Goal: Information Seeking & Learning: Learn about a topic

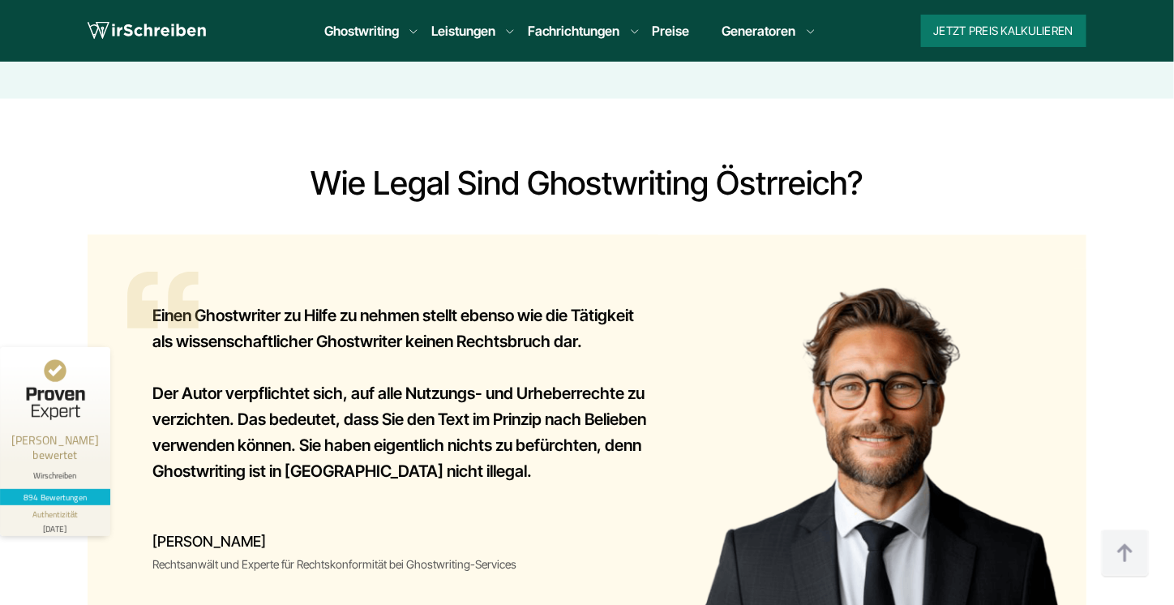
scroll to position [11137, 0]
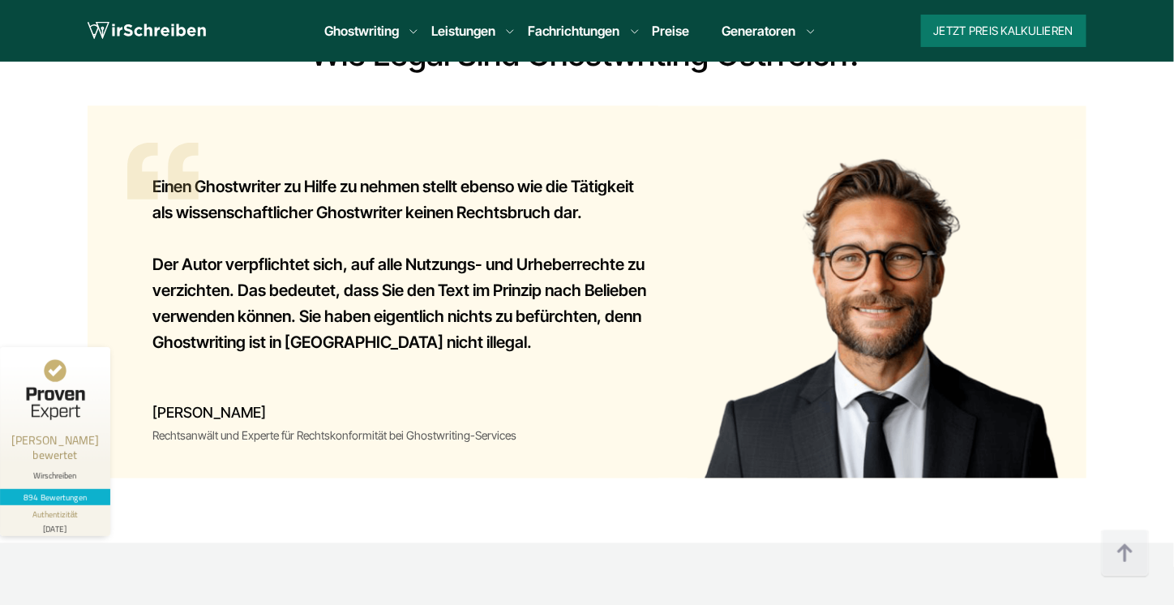
drag, startPoint x: 461, startPoint y: 273, endPoint x: 459, endPoint y: 289, distance: 15.6
click at [461, 272] on div "Einen Ghostwriter zu Hilfe zu nehmen stellt ebenso wie die Tätigkeit als wissen…" at bounding box center [373, 292] width 571 height 372
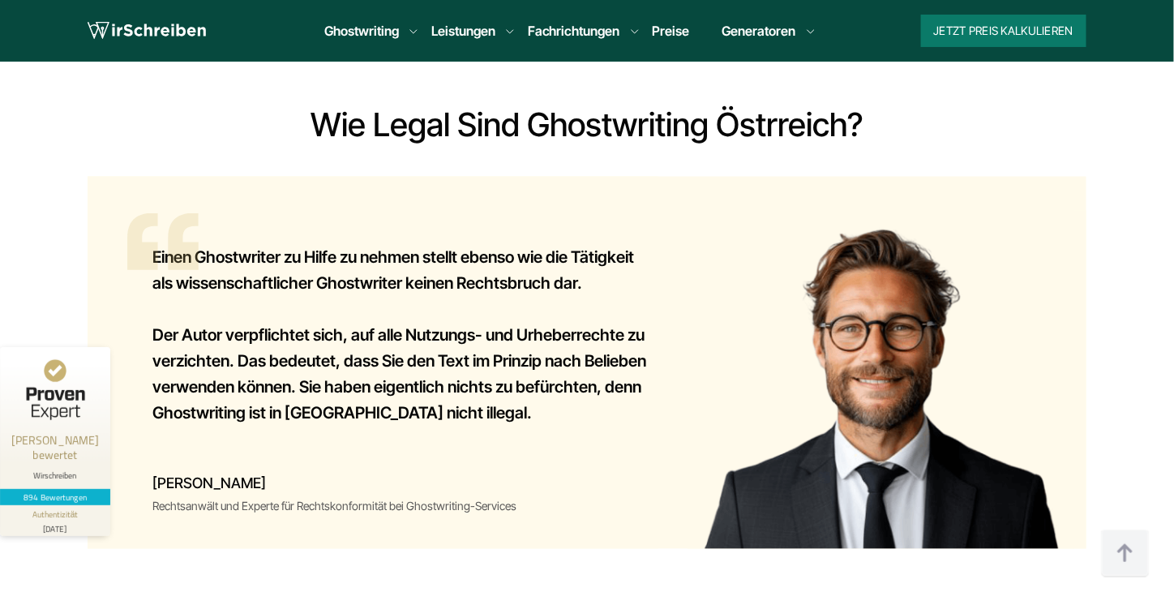
scroll to position [11056, 0]
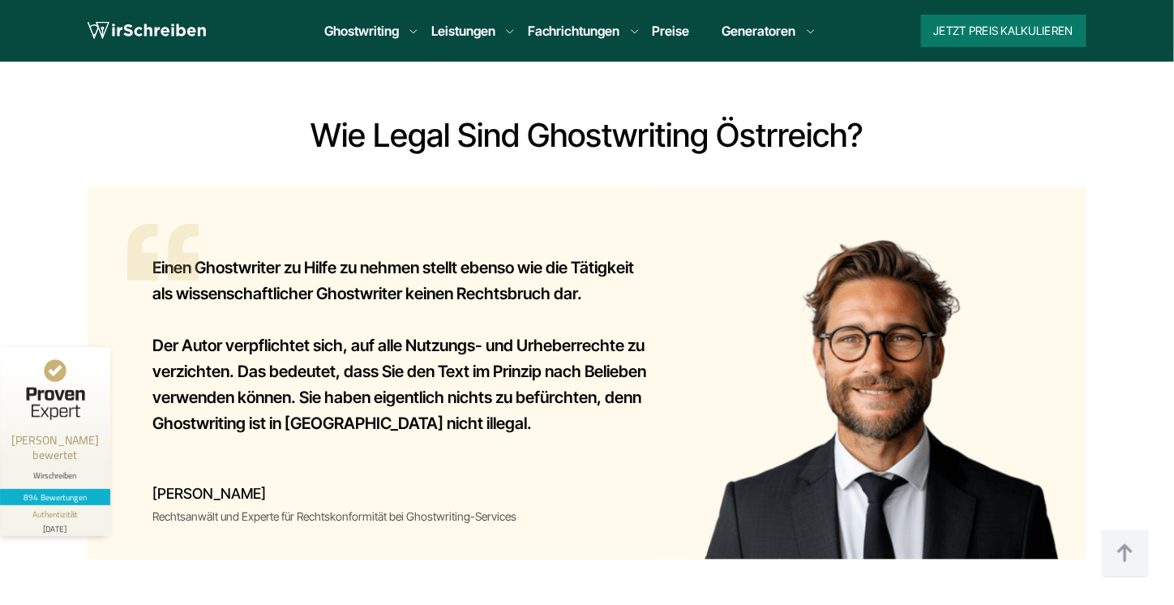
click at [300, 333] on p "Der Autor verpflichtet sich, auf alle Nutzungs- und Urheberrechte zu verzichten…" at bounding box center [403, 385] width 502 height 104
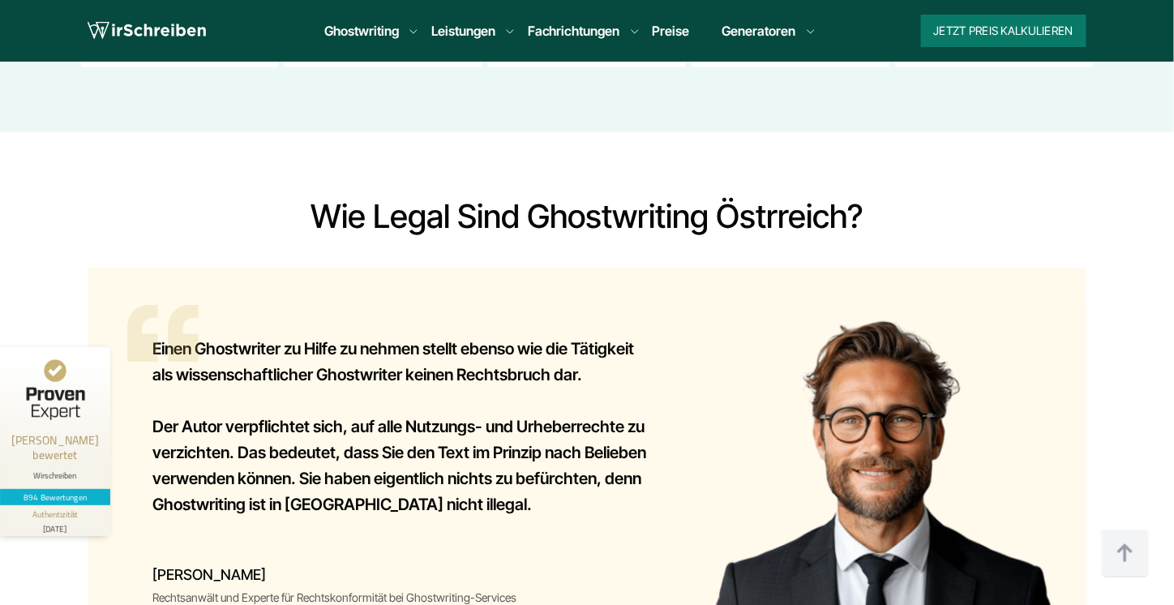
click at [237, 268] on div "Einen Ghostwriter zu Hilfe zu nehmen stellt ebenso wie die Tätigkeit als wissen…" at bounding box center [373, 454] width 571 height 372
click at [179, 327] on div "Einen Ghostwriter zu Hilfe zu nehmen stellt ebenso wie die Tätigkeit als wissen…" at bounding box center [403, 435] width 502 height 217
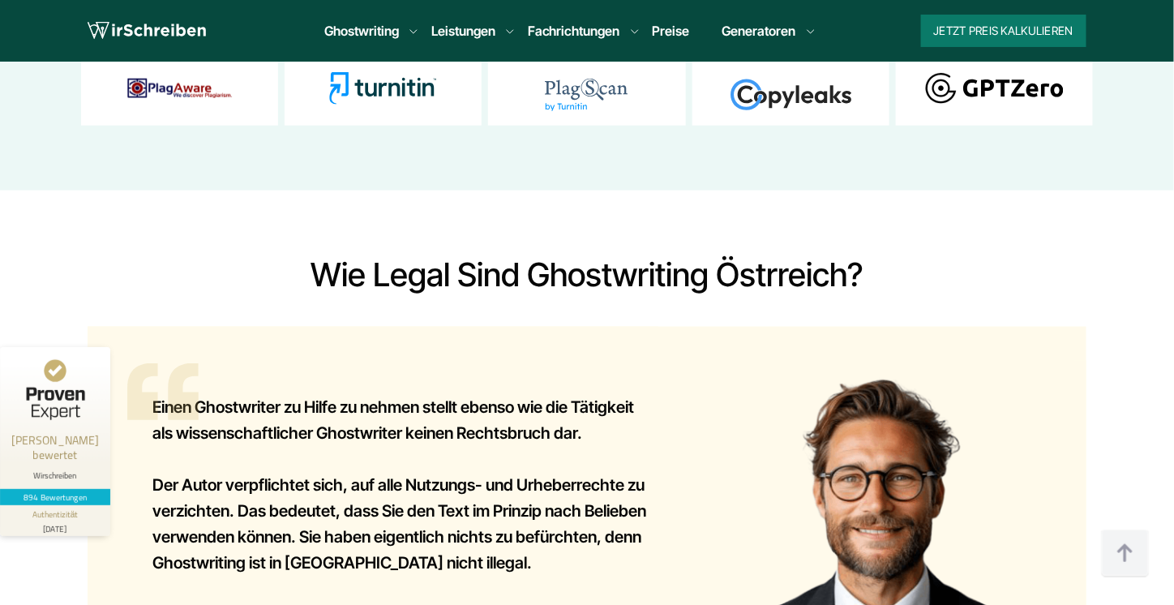
scroll to position [10894, 0]
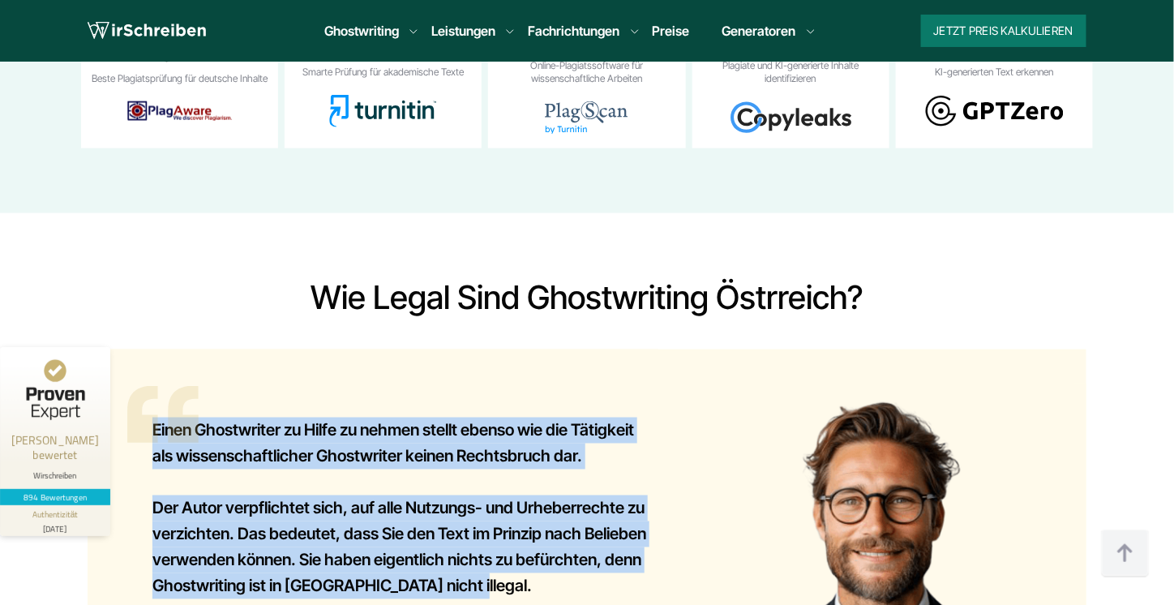
drag, startPoint x: 481, startPoint y: 465, endPoint x: 113, endPoint y: 325, distance: 393.0
click at [113, 349] on div "Einen Ghostwriter zu Hilfe zu nehmen stellt ebenso wie die Tätigkeit als wissen…" at bounding box center [373, 535] width 571 height 372
copy div "Einen Ghostwriter zu Hilfe zu nehmen stellt ebenso wie die Tätigkeit als wissen…"
drag, startPoint x: 407, startPoint y: 297, endPoint x: 648, endPoint y: 15, distance: 372.0
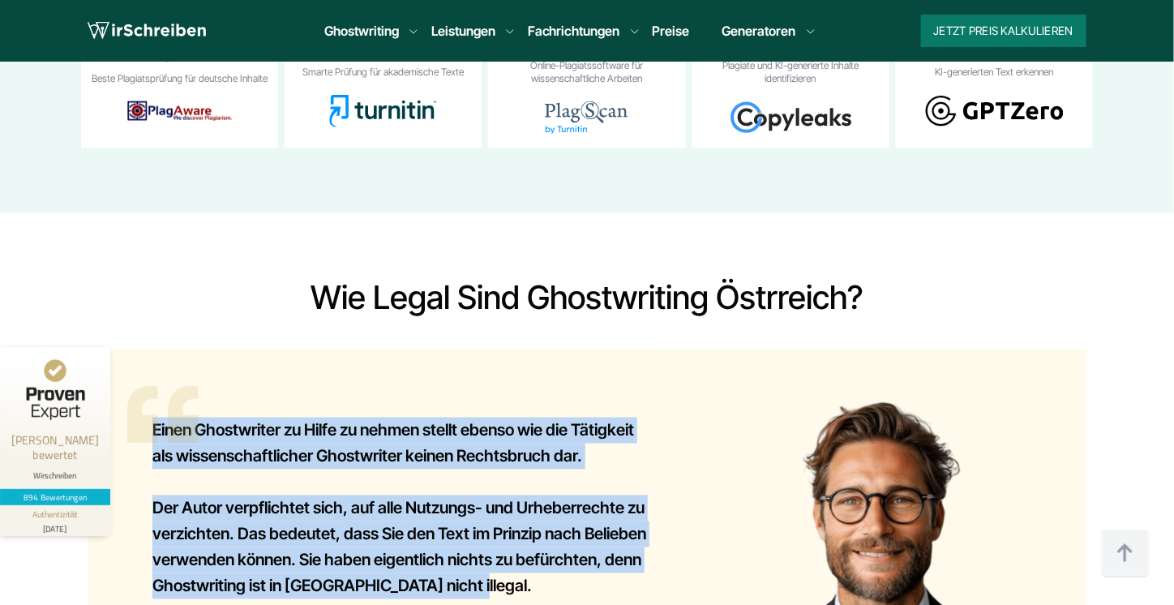
click at [407, 408] on div "Einen Ghostwriter zu Hilfe zu nehmen stellt ebenso wie die Tätigkeit als wissen…" at bounding box center [403, 516] width 502 height 217
